Goal: Task Accomplishment & Management: Manage account settings

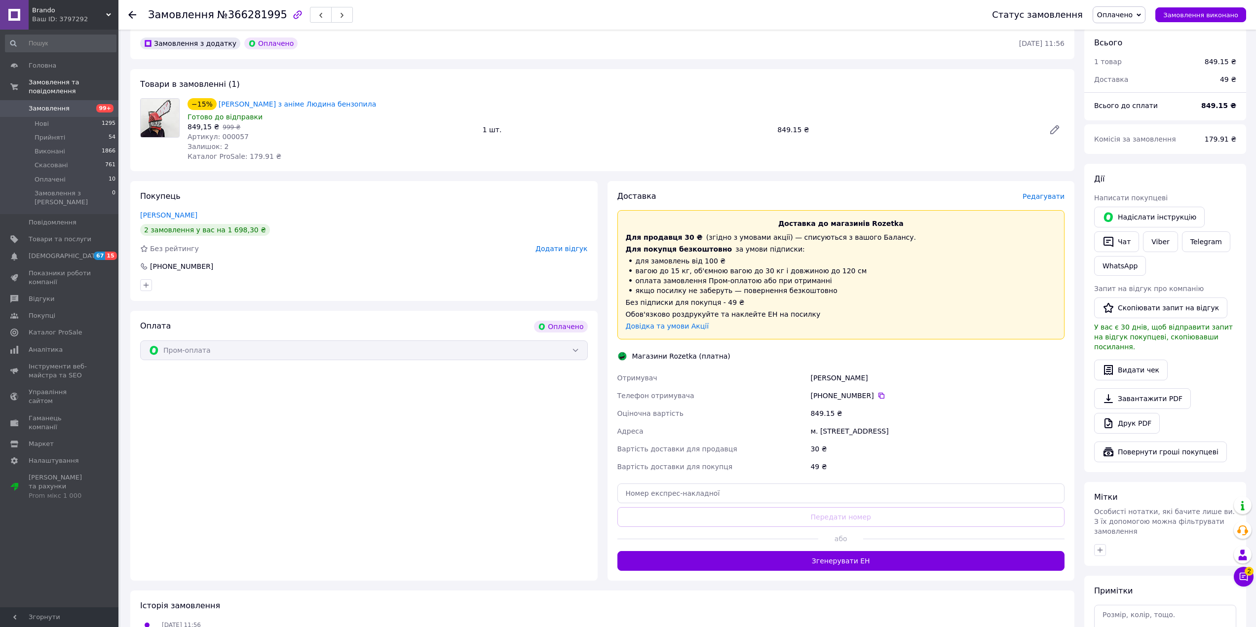
scroll to position [296, 0]
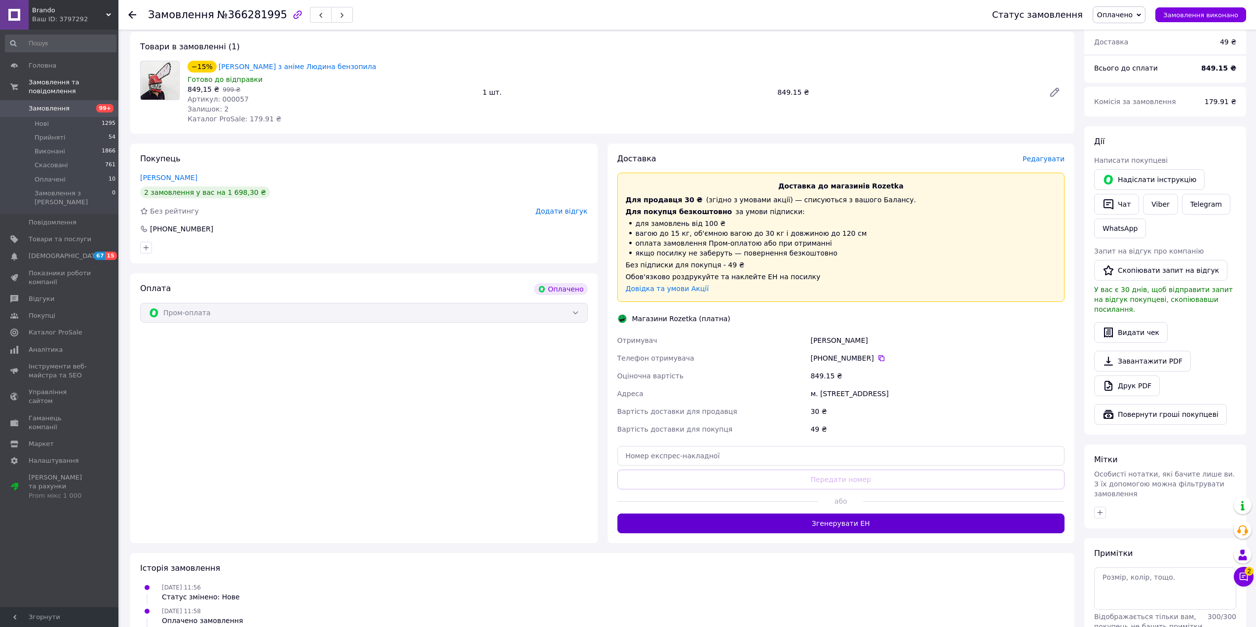
click at [828, 522] on button "Згенерувати ЕН" at bounding box center [841, 524] width 448 height 20
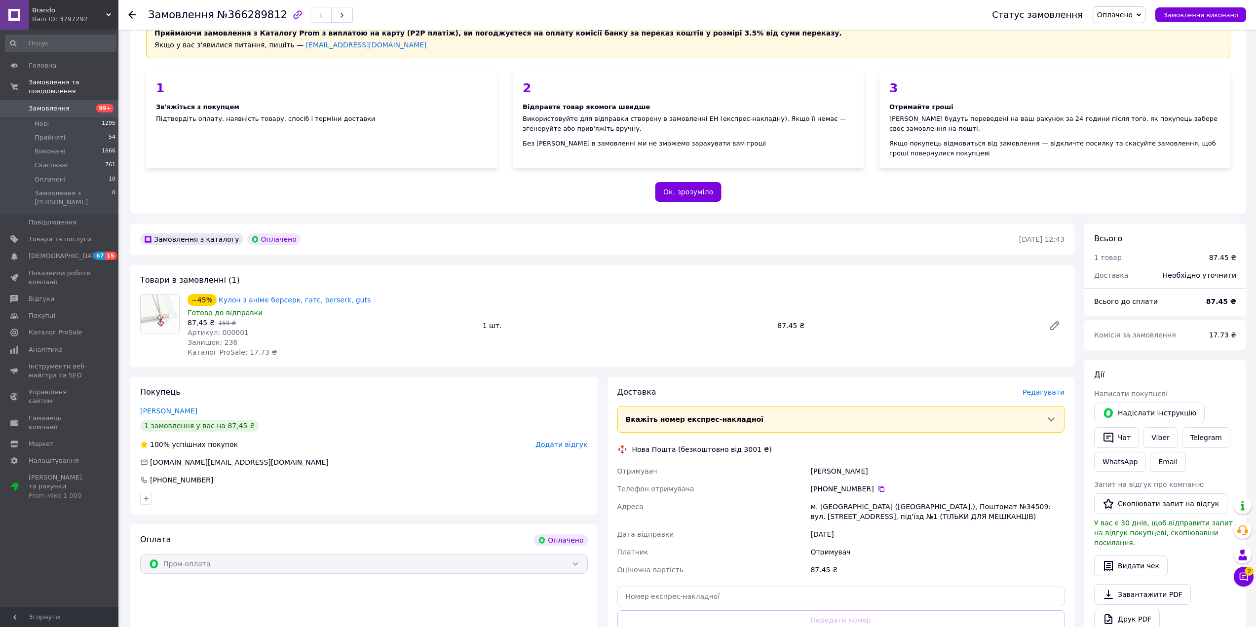
scroll to position [148, 0]
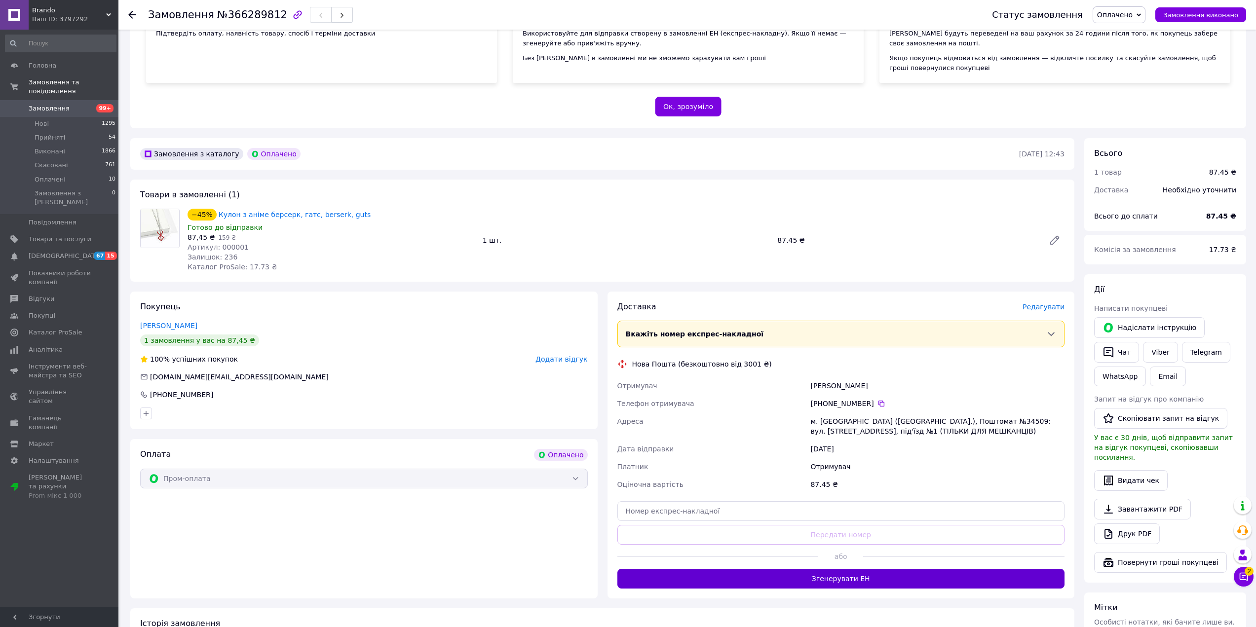
click at [853, 578] on button "Згенерувати ЕН" at bounding box center [841, 579] width 448 height 20
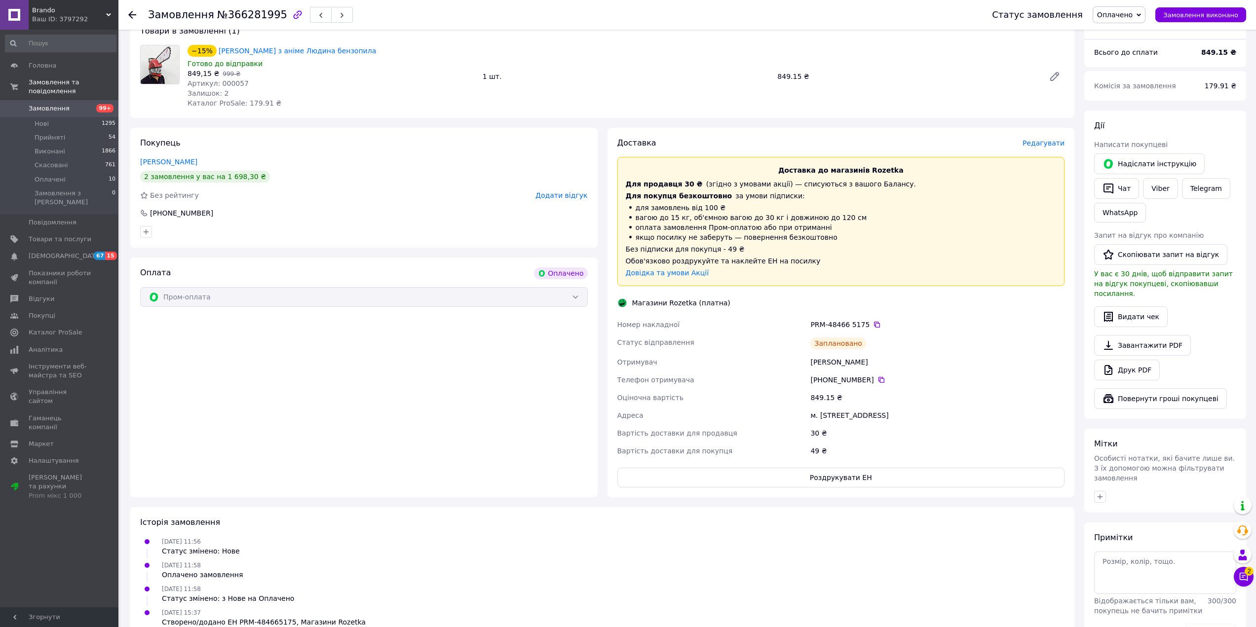
scroll to position [331, 0]
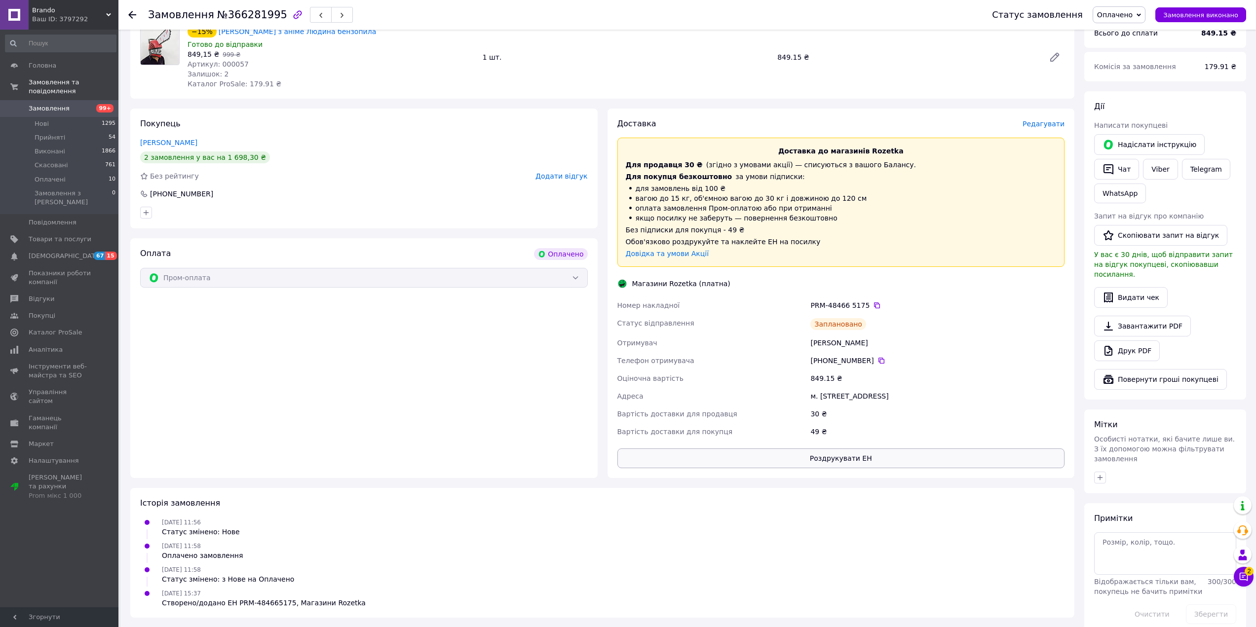
click at [848, 456] on button "Роздрукувати ЕН" at bounding box center [841, 459] width 448 height 20
